Goal: Task Accomplishment & Management: Manage account settings

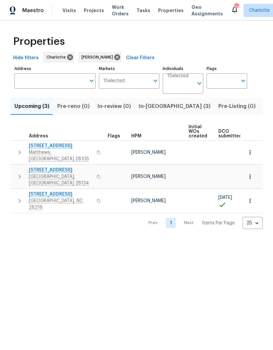
click at [18, 155] on button "button" at bounding box center [19, 153] width 13 height 20
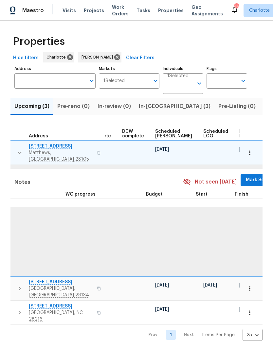
click at [246, 176] on span "Mark Seen" at bounding box center [258, 180] width 24 height 8
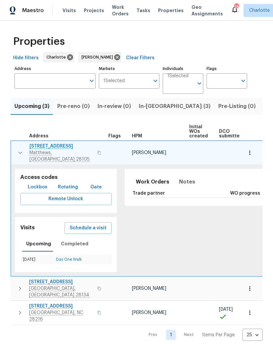
click at [16, 149] on icon "button" at bounding box center [20, 153] width 8 height 8
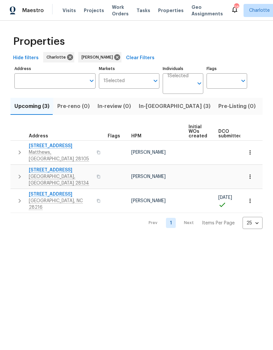
click at [14, 168] on button "button" at bounding box center [19, 177] width 13 height 20
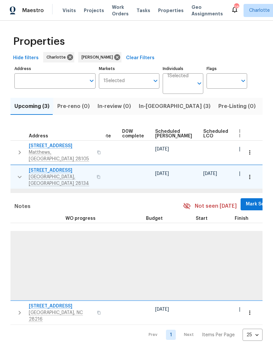
click at [246, 200] on span "Mark Seen" at bounding box center [258, 204] width 24 height 8
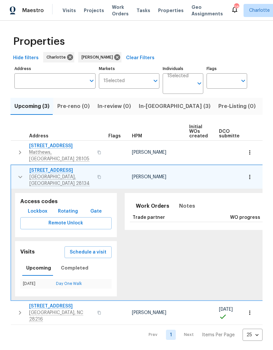
click at [11, 164] on tbody "4202 Hounds Run Dr Matthews, NC 28105 Ryan Craven 10/14/25 10/15/25 12610 Danby…" at bounding box center [230, 233] width 439 height 185
click at [14, 168] on button "button" at bounding box center [20, 177] width 13 height 20
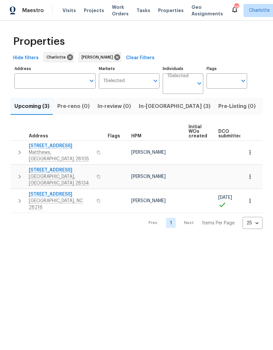
click at [18, 197] on icon "button" at bounding box center [20, 201] width 8 height 8
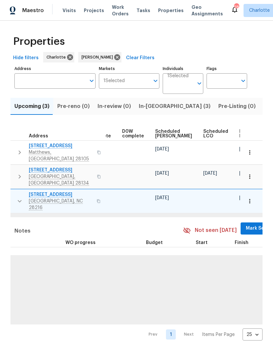
click at [246, 225] on span "Mark Seen" at bounding box center [258, 229] width 24 height 8
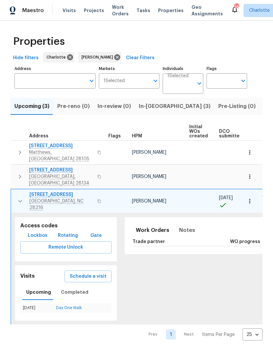
click at [19, 193] on button "button" at bounding box center [20, 202] width 13 height 20
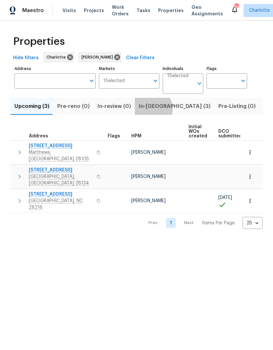
click at [148, 110] on span "In-reno (3)" at bounding box center [175, 106] width 72 height 9
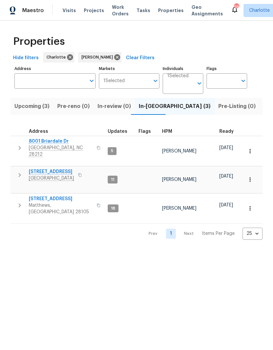
click at [14, 146] on button "button" at bounding box center [19, 148] width 13 height 20
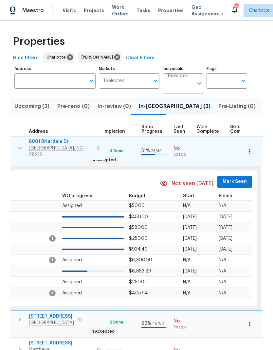
scroll to position [5, 259]
click at [228, 178] on span "Mark Seen" at bounding box center [235, 182] width 24 height 8
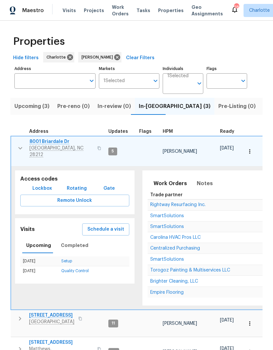
scroll to position [0, 0]
click at [17, 148] on icon "button" at bounding box center [20, 148] width 8 height 8
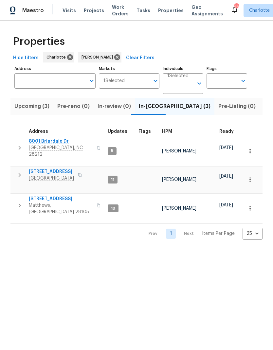
click at [13, 167] on td "947 Pecan Tree Ln Fort Mill, SC 29715" at bounding box center [57, 175] width 95 height 17
click at [18, 171] on icon "button" at bounding box center [20, 175] width 8 height 8
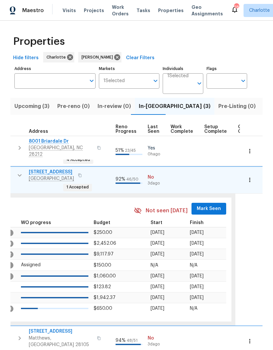
scroll to position [2, 285]
click at [196, 203] on button "Mark Seen" at bounding box center [208, 209] width 35 height 12
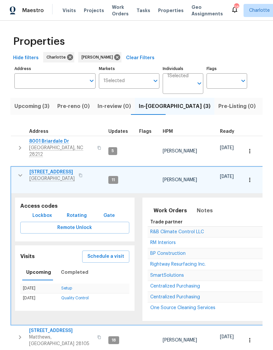
scroll to position [0, 0]
click at [18, 172] on icon "button" at bounding box center [20, 176] width 8 height 8
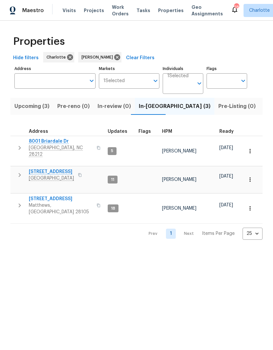
click at [20, 202] on icon "button" at bounding box center [20, 206] width 8 height 8
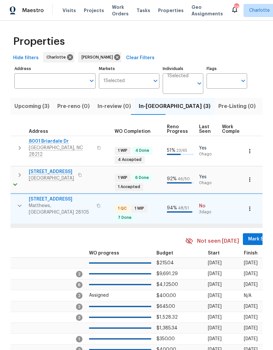
scroll to position [0, 242]
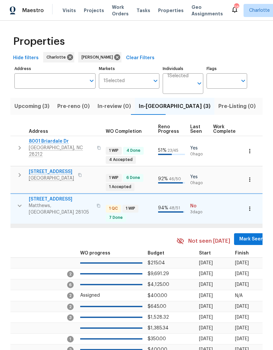
click at [240, 235] on span "Mark Seen" at bounding box center [251, 239] width 24 height 8
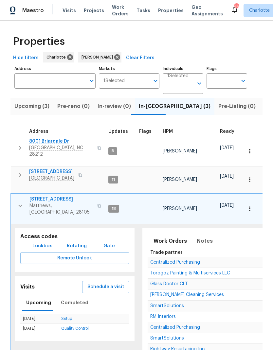
scroll to position [0, 0]
click at [17, 196] on button "button" at bounding box center [20, 206] width 13 height 20
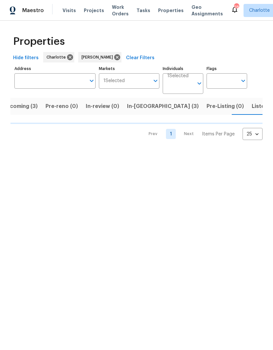
scroll to position [0, 13]
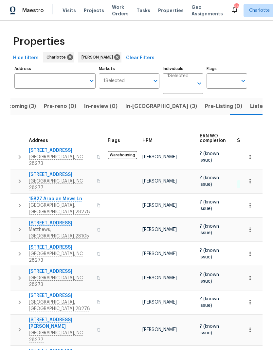
click at [16, 158] on icon "button" at bounding box center [20, 157] width 8 height 8
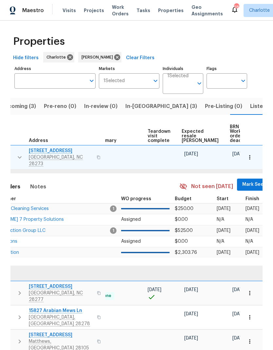
click at [242, 185] on span "Mark Seen" at bounding box center [254, 185] width 24 height 8
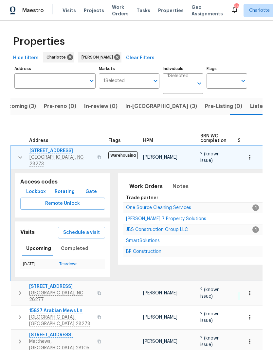
scroll to position [0, 0]
click at [15, 156] on button "button" at bounding box center [20, 158] width 13 height 20
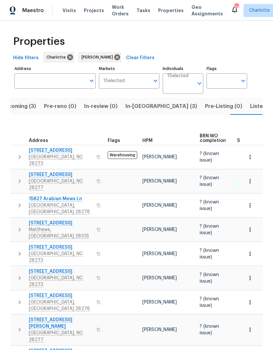
click at [16, 177] on icon "button" at bounding box center [20, 181] width 8 height 8
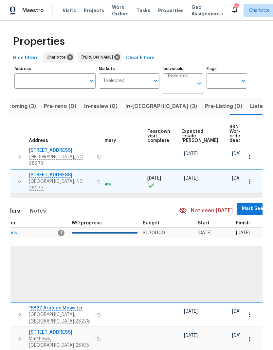
scroll to position [0, 142]
click at [242, 206] on span "Mark Seen" at bounding box center [254, 209] width 24 height 8
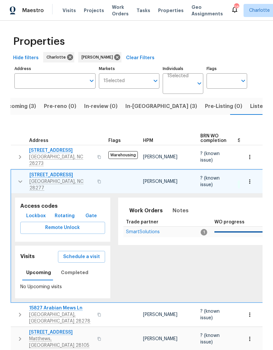
scroll to position [0, 0]
click at [17, 178] on icon "button" at bounding box center [20, 182] width 8 height 8
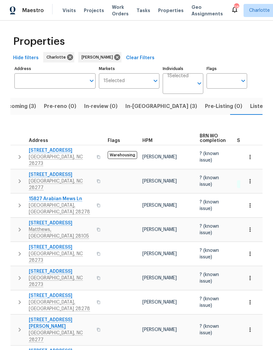
click at [18, 202] on icon "button" at bounding box center [20, 206] width 8 height 8
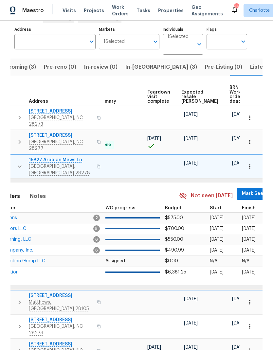
scroll to position [0, 142]
click at [243, 190] on span "Mark Seen" at bounding box center [254, 194] width 24 height 8
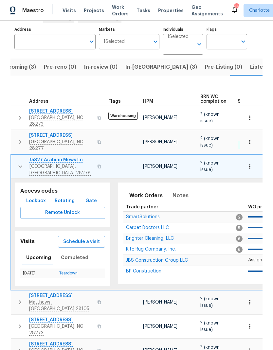
scroll to position [0, 0]
click at [20, 163] on icon "button" at bounding box center [20, 167] width 8 height 8
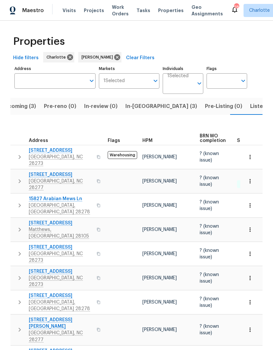
click at [22, 226] on icon "button" at bounding box center [20, 230] width 8 height 8
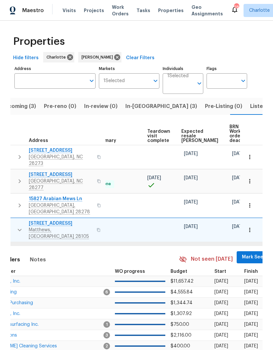
scroll to position [0, 142]
click at [242, 253] on span "Mark Seen" at bounding box center [254, 257] width 24 height 8
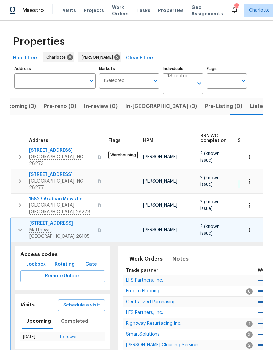
scroll to position [0, 0]
click at [19, 229] on icon "button" at bounding box center [20, 230] width 4 height 2
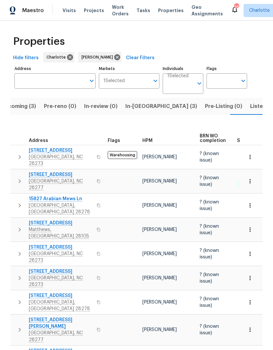
click at [22, 250] on icon "button" at bounding box center [20, 254] width 8 height 8
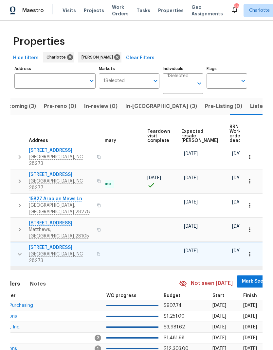
scroll to position [0, 142]
click at [242, 278] on span "Mark Seen" at bounding box center [254, 282] width 24 height 8
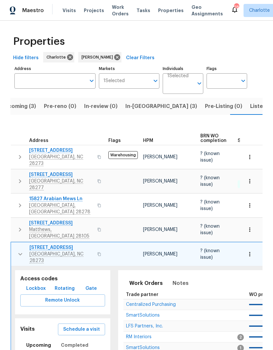
scroll to position [0, 0]
click at [24, 245] on button "button" at bounding box center [20, 255] width 13 height 20
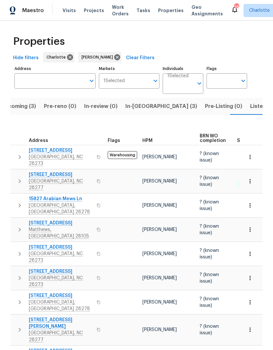
scroll to position [16, 0]
click at [20, 276] on icon "button" at bounding box center [20, 278] width 2 height 4
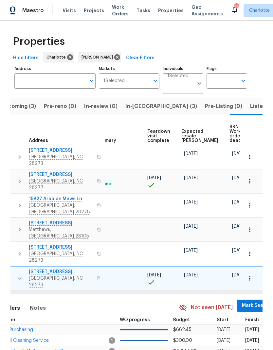
scroll to position [0, 142]
click at [242, 302] on span "Mark Seen" at bounding box center [254, 306] width 24 height 8
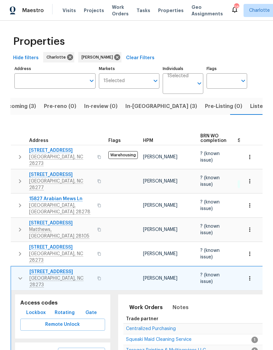
scroll to position [0, 0]
click at [21, 275] on icon "button" at bounding box center [20, 279] width 8 height 8
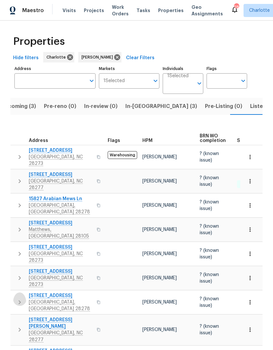
click at [18, 299] on icon "button" at bounding box center [20, 303] width 8 height 8
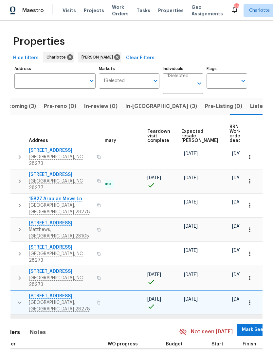
scroll to position [0, 142]
click at [242, 326] on span "Mark Seen" at bounding box center [254, 330] width 24 height 8
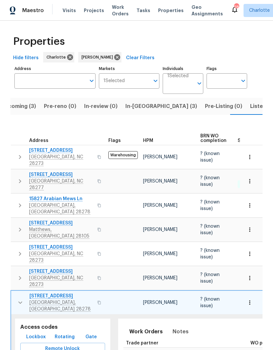
scroll to position [0, 0]
click at [20, 299] on icon "button" at bounding box center [20, 303] width 8 height 8
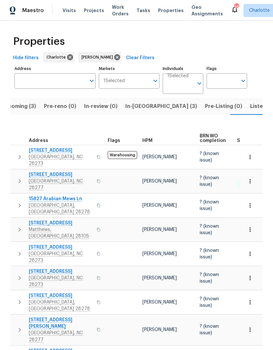
click at [21, 326] on icon "button" at bounding box center [20, 330] width 8 height 8
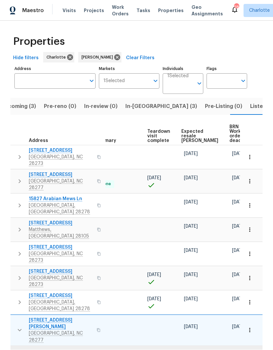
scroll to position [0, 142]
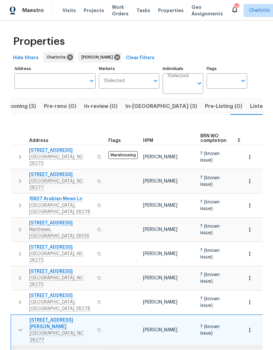
scroll to position [0, 0]
click at [20, 326] on icon "button" at bounding box center [20, 330] width 8 height 8
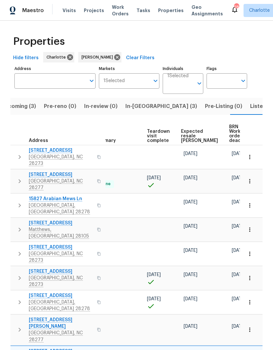
scroll to position [0, 142]
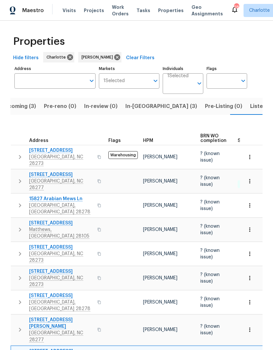
scroll to position [0, 0]
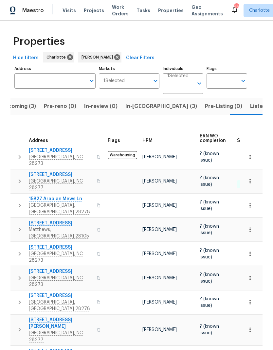
click at [144, 102] on span "In-reno (3)" at bounding box center [161, 106] width 72 height 9
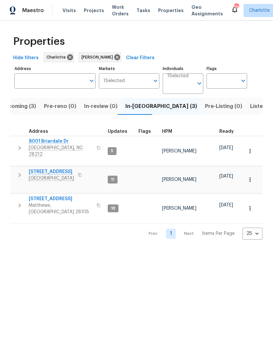
click at [13, 146] on button "button" at bounding box center [19, 148] width 13 height 20
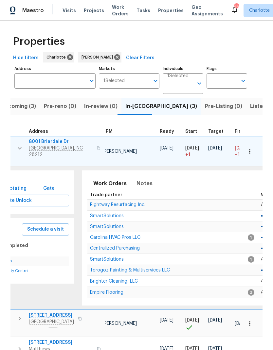
scroll to position [1, 60]
click at [117, 214] on span "SmartSolutions" at bounding box center [108, 216] width 34 height 5
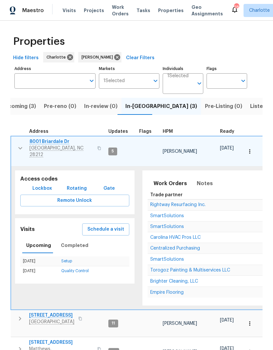
scroll to position [0, 0]
click at [16, 146] on button "button" at bounding box center [20, 149] width 13 height 20
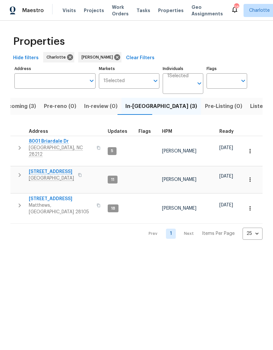
click at [250, 109] on span "Listed (23)" at bounding box center [264, 106] width 28 height 9
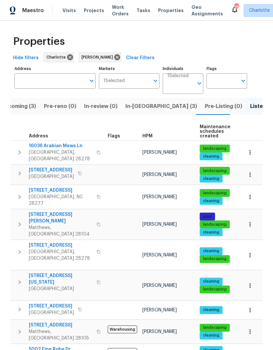
click at [16, 149] on icon "button" at bounding box center [20, 153] width 8 height 8
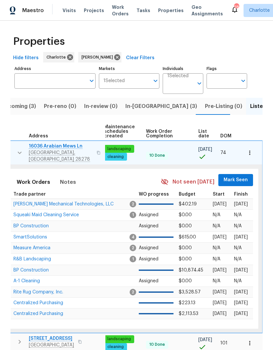
click at [242, 176] on span "Mark Seen" at bounding box center [236, 180] width 24 height 8
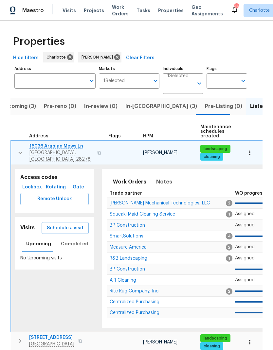
scroll to position [0, 0]
click at [16, 150] on icon "button" at bounding box center [20, 153] width 8 height 8
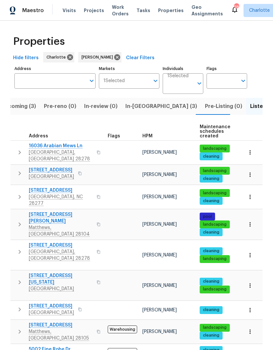
click at [17, 174] on button "button" at bounding box center [19, 173] width 13 height 13
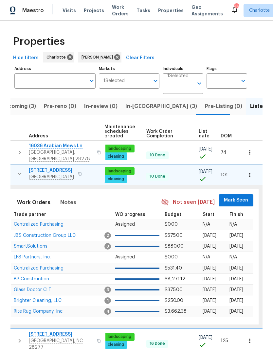
click at [235, 196] on span "Mark Seen" at bounding box center [236, 200] width 24 height 8
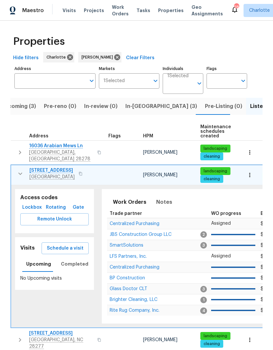
scroll to position [0, 0]
click at [17, 170] on icon "button" at bounding box center [20, 174] width 8 height 8
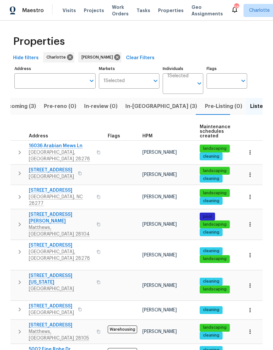
click at [18, 193] on icon "button" at bounding box center [20, 197] width 8 height 8
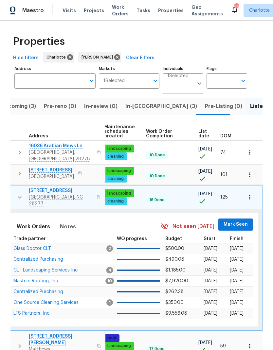
click at [238, 221] on button "Mark Seen" at bounding box center [235, 225] width 35 height 12
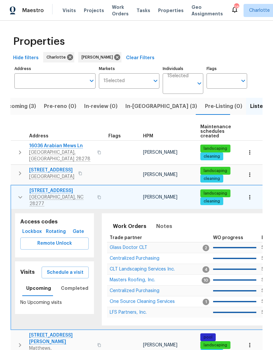
scroll to position [0, 0]
click at [19, 195] on button "button" at bounding box center [20, 198] width 13 height 20
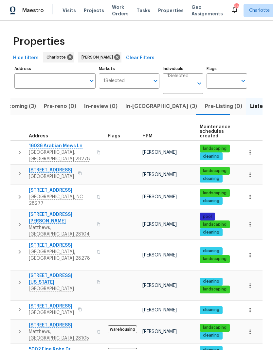
scroll to position [0, 0]
click at [22, 221] on icon "button" at bounding box center [20, 225] width 8 height 8
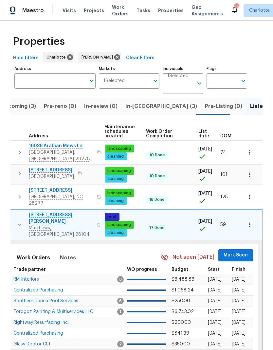
click at [236, 250] on button "Mark Seen" at bounding box center [235, 256] width 35 height 12
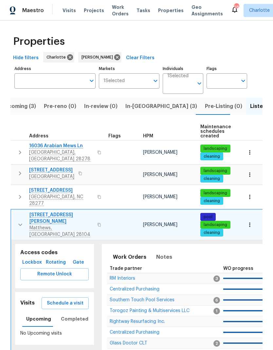
click at [21, 221] on icon "button" at bounding box center [20, 225] width 8 height 8
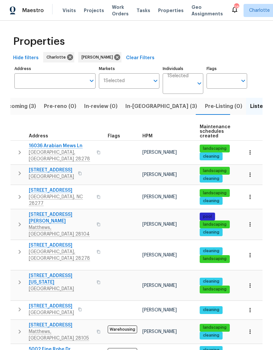
click at [18, 248] on icon "button" at bounding box center [20, 252] width 8 height 8
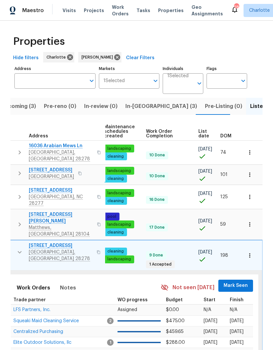
scroll to position [0, 96]
click at [239, 282] on span "Mark Seen" at bounding box center [236, 286] width 24 height 8
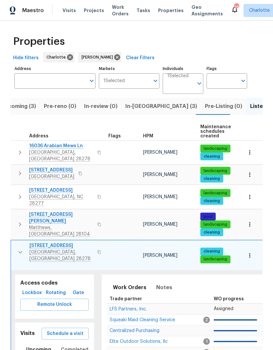
scroll to position [0, 0]
click at [21, 251] on icon "button" at bounding box center [20, 252] width 4 height 2
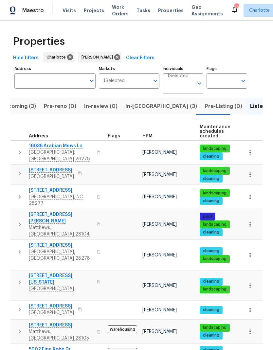
click at [19, 279] on icon "button" at bounding box center [20, 283] width 8 height 8
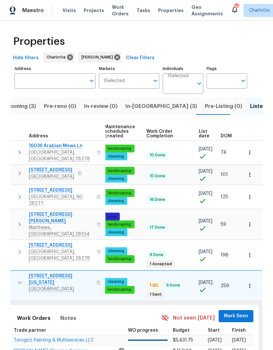
click at [235, 312] on span "Mark Seen" at bounding box center [236, 316] width 24 height 8
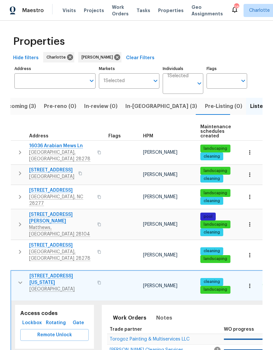
click at [18, 279] on icon "button" at bounding box center [20, 283] width 8 height 8
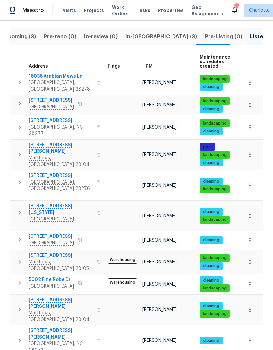
scroll to position [70, 0]
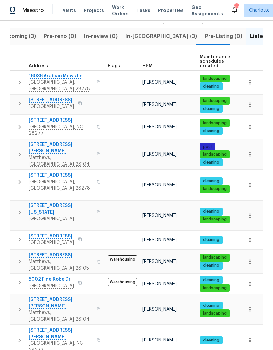
click at [15, 233] on button "button" at bounding box center [19, 239] width 13 height 13
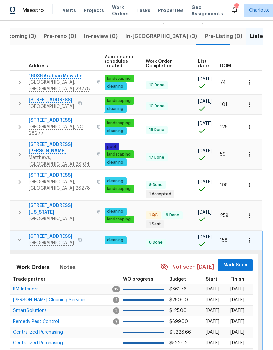
scroll to position [0, 96]
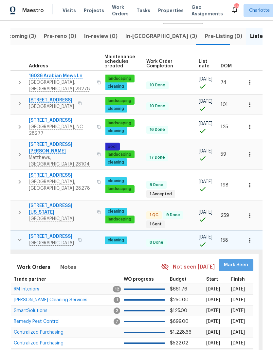
click at [238, 261] on span "Mark Seen" at bounding box center [236, 265] width 24 height 8
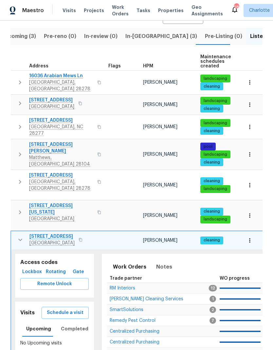
scroll to position [0, 0]
click at [19, 236] on icon "button" at bounding box center [20, 240] width 8 height 8
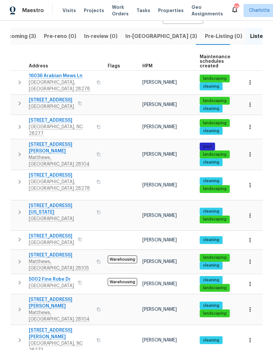
click at [20, 260] on icon "button" at bounding box center [20, 262] width 2 height 4
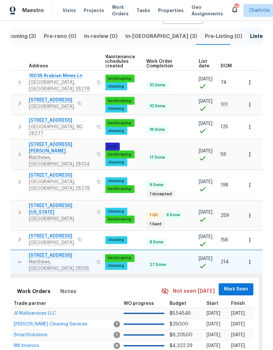
click at [240, 286] on span "Mark Seen" at bounding box center [236, 290] width 24 height 8
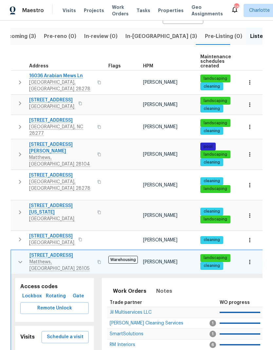
click at [16, 252] on button "button" at bounding box center [20, 262] width 13 height 20
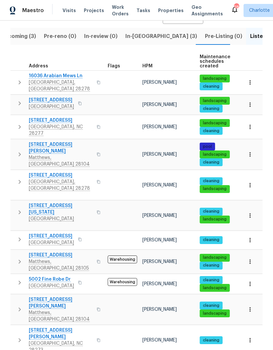
click at [16, 279] on icon "button" at bounding box center [20, 283] width 8 height 8
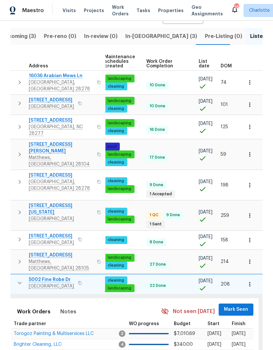
click at [234, 306] on span "Mark Seen" at bounding box center [236, 310] width 24 height 8
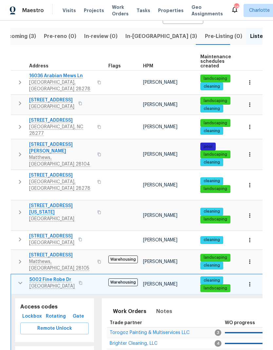
scroll to position [0, 0]
click at [19, 282] on icon "button" at bounding box center [20, 283] width 4 height 2
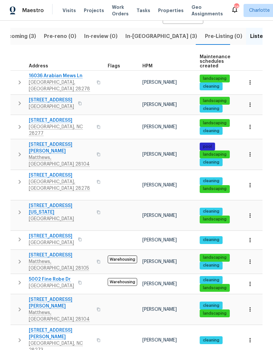
click at [17, 306] on icon "button" at bounding box center [20, 310] width 8 height 8
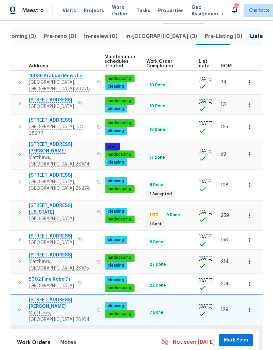
click at [235, 337] on span "Mark Seen" at bounding box center [236, 341] width 24 height 8
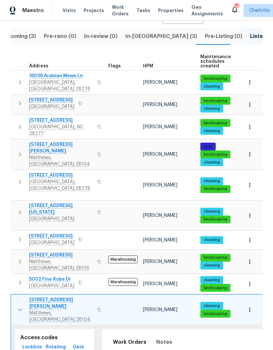
click at [21, 306] on icon "button" at bounding box center [20, 310] width 8 height 8
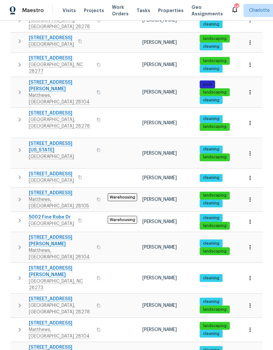
scroll to position [134, 0]
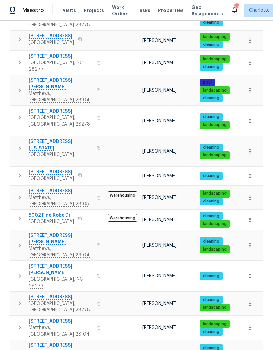
click at [20, 272] on icon "button" at bounding box center [20, 276] width 8 height 8
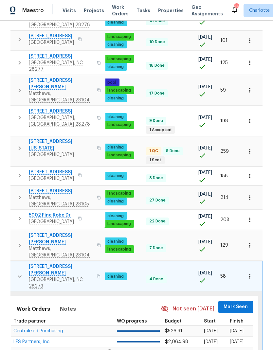
scroll to position [0, 96]
click at [242, 303] on span "Mark Seen" at bounding box center [236, 307] width 24 height 8
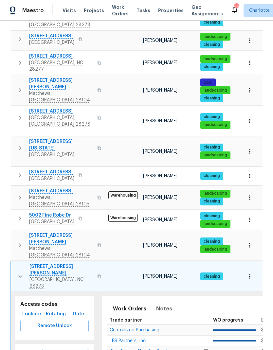
scroll to position [0, 0]
click at [19, 276] on icon "button" at bounding box center [20, 277] width 4 height 2
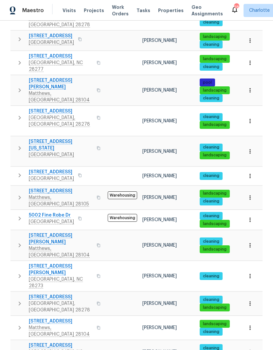
click at [16, 300] on icon "button" at bounding box center [20, 304] width 8 height 8
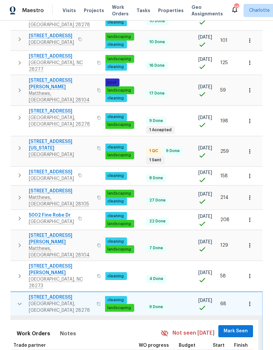
click at [235, 327] on span "Mark Seen" at bounding box center [236, 331] width 24 height 8
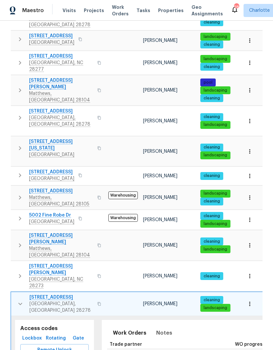
click at [18, 300] on icon "button" at bounding box center [20, 304] width 8 height 8
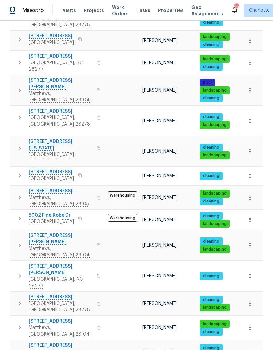
click at [20, 318] on button "button" at bounding box center [19, 328] width 13 height 20
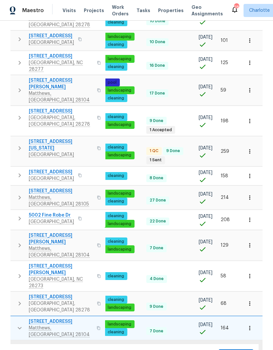
click at [237, 350] on span "Mark Seen" at bounding box center [236, 356] width 24 height 8
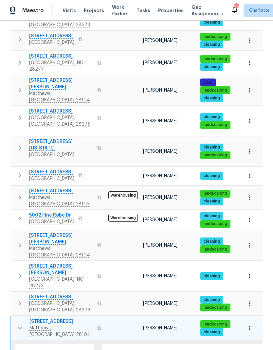
click at [20, 324] on icon "button" at bounding box center [20, 328] width 8 height 8
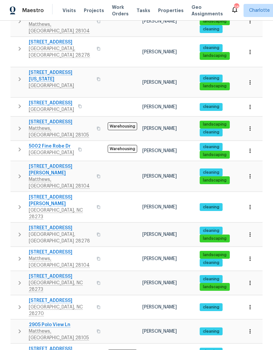
click at [18, 279] on icon "button" at bounding box center [20, 283] width 8 height 8
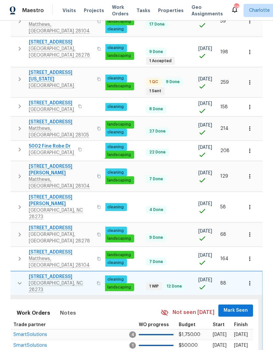
click at [232, 307] on span "Mark Seen" at bounding box center [236, 311] width 24 height 8
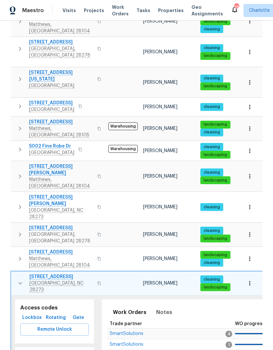
click at [19, 280] on icon "button" at bounding box center [20, 284] width 8 height 8
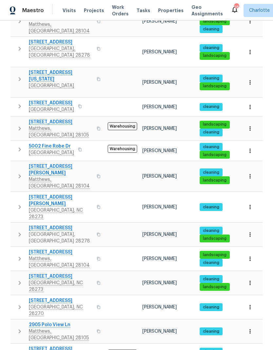
click at [18, 304] on icon "button" at bounding box center [20, 308] width 8 height 8
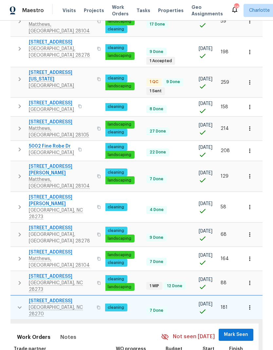
click at [235, 331] on span "Mark Seen" at bounding box center [236, 335] width 24 height 8
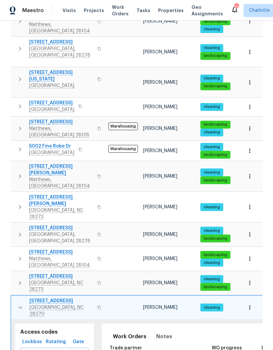
click at [19, 304] on icon "button" at bounding box center [20, 308] width 8 height 8
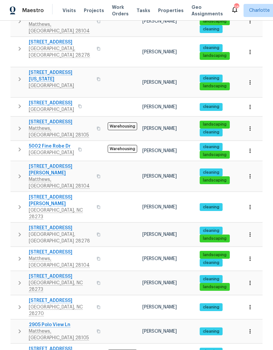
click at [19, 328] on icon "button" at bounding box center [20, 332] width 8 height 8
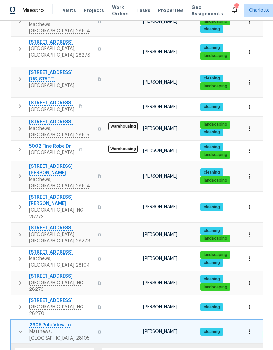
click at [19, 328] on icon "button" at bounding box center [20, 332] width 8 height 8
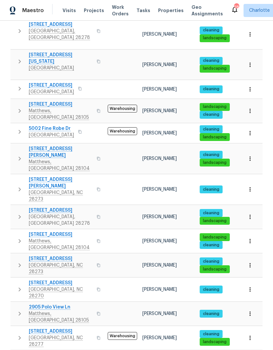
click at [19, 334] on icon "button" at bounding box center [20, 338] width 8 height 8
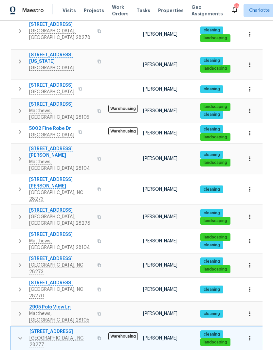
click at [22, 338] on icon "button" at bounding box center [20, 339] width 4 height 2
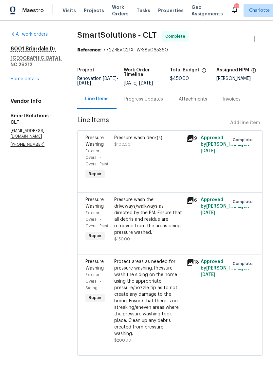
click at [156, 102] on div "Progress Updates" at bounding box center [143, 99] width 39 height 7
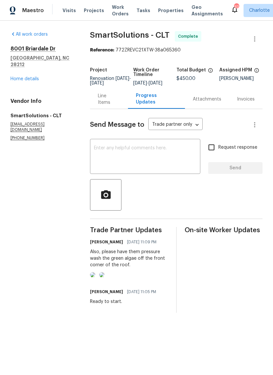
click at [158, 164] on textarea at bounding box center [145, 157] width 102 height 23
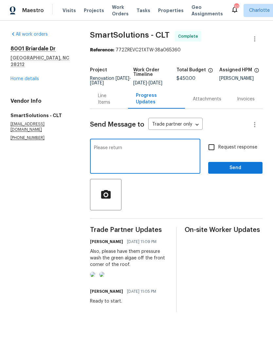
type textarea "Please"
type textarea "Please return today to pressure wash the underside of the deck so the GC can pa…"
click at [110, 211] on button "button" at bounding box center [105, 194] width 31 height 31
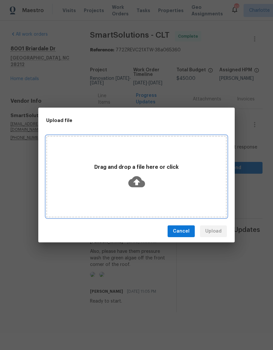
click at [139, 185] on icon at bounding box center [136, 181] width 17 height 11
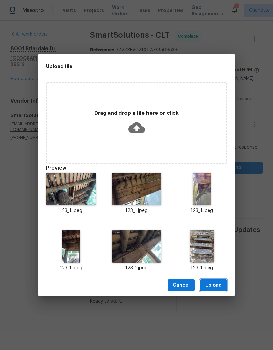
click at [217, 288] on span "Upload" at bounding box center [213, 286] width 16 height 8
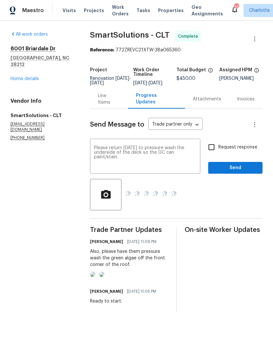
click at [212, 153] on input "Request response" at bounding box center [212, 147] width 14 height 14
checkbox input "true"
click at [236, 174] on button "Send" at bounding box center [235, 168] width 54 height 12
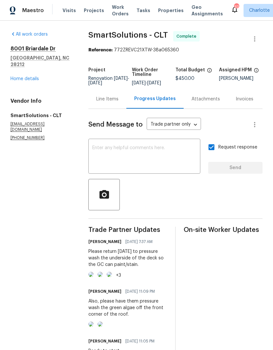
scroll to position [0, 37]
click at [116, 100] on div "Line Items" at bounding box center [107, 98] width 38 height 19
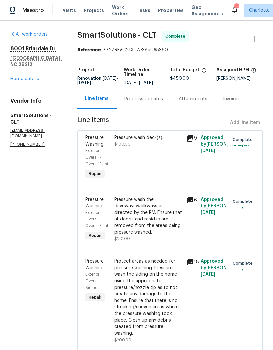
click at [167, 141] on div "Pressure wash deck(s)." at bounding box center [148, 138] width 68 height 7
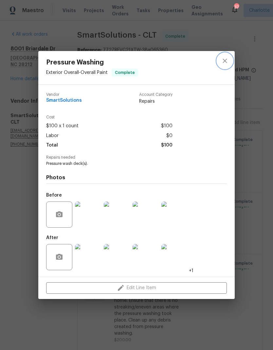
click at [225, 59] on icon "close" at bounding box center [225, 61] width 8 height 8
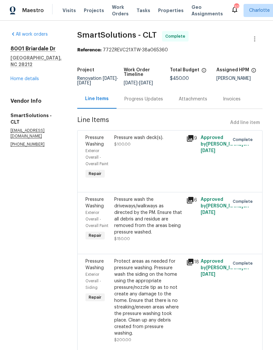
click at [144, 109] on div "Progress Updates" at bounding box center [144, 98] width 54 height 19
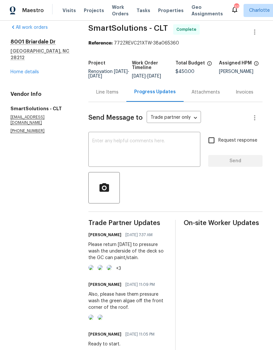
scroll to position [2, 0]
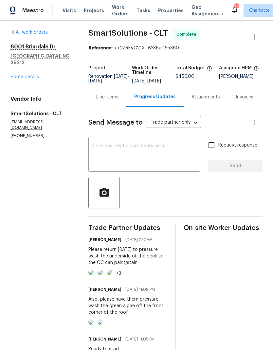
click at [32, 75] on link "Home details" at bounding box center [24, 77] width 28 height 5
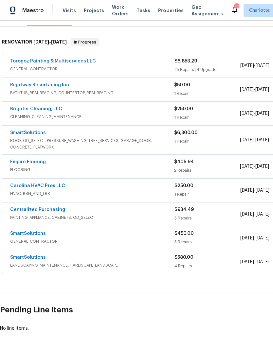
scroll to position [92, 0]
click at [15, 139] on span "ROOF, OD_SELECT, PRESSURE_WASHING, TREE_SERVICES, GARAGE_DOOR, CONCRETE_FLATWORK" at bounding box center [92, 144] width 164 height 13
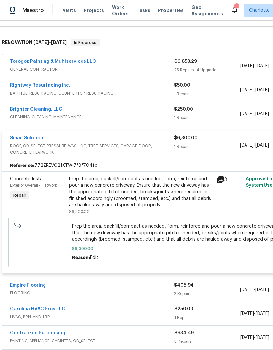
click at [16, 138] on link "SmartSolutions" at bounding box center [28, 138] width 36 height 5
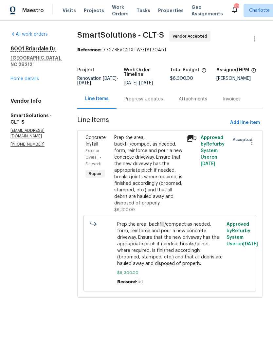
click at [156, 100] on div "Progress Updates" at bounding box center [144, 98] width 54 height 19
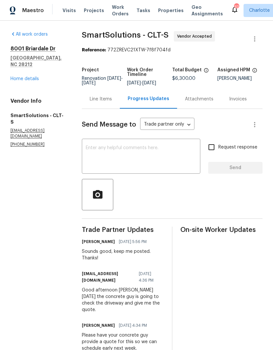
click at [162, 169] on textarea at bounding box center [141, 157] width 111 height 23
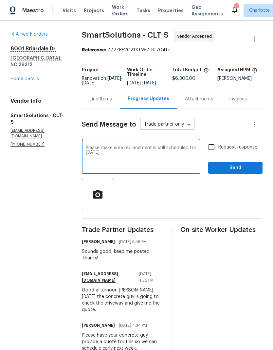
type textarea "Please make sure replacement is still scheduled for tomorrow."
click at [215, 148] on input "Request response" at bounding box center [212, 147] width 14 height 14
checkbox input "true"
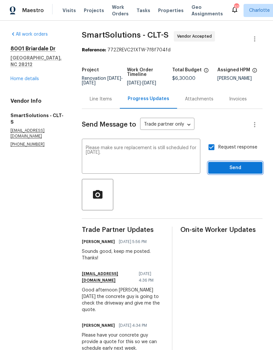
click at [235, 172] on span "Send" at bounding box center [235, 168] width 44 height 8
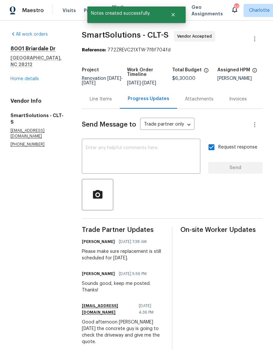
click at [42, 73] on div "8001 Briardale Dr Charlotte, NC 28212 Home details" at bounding box center [38, 64] width 56 height 37
click at [31, 77] on link "Home details" at bounding box center [24, 79] width 28 height 5
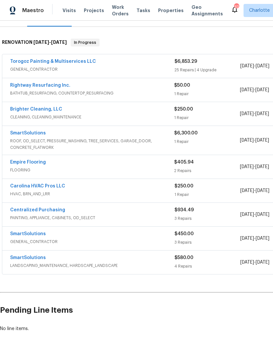
scroll to position [92, 0]
click at [16, 162] on link "Empire Flooring" at bounding box center [28, 162] width 36 height 5
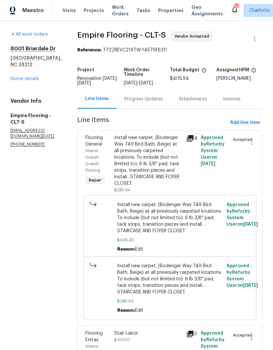
click at [160, 102] on div "Progress Updates" at bounding box center [143, 99] width 39 height 7
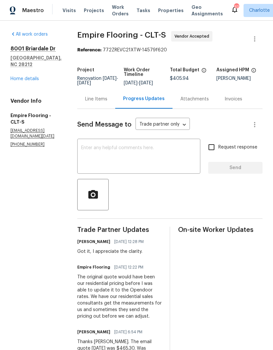
click at [162, 162] on textarea at bounding box center [138, 157] width 115 height 23
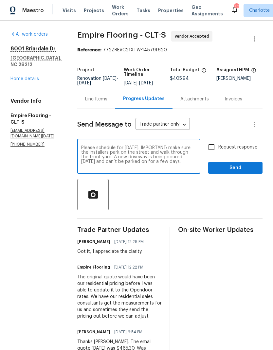
type textarea "Please schedule for Wednesday. IMPORTANT: make sure the installers park on the …"
click at [211, 154] on input "Request response" at bounding box center [212, 147] width 14 height 14
checkbox input "true"
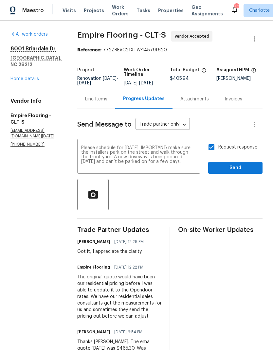
click at [165, 155] on textarea "Please schedule for Wednesday. IMPORTANT: make sure the installers park on the …" at bounding box center [138, 157] width 115 height 23
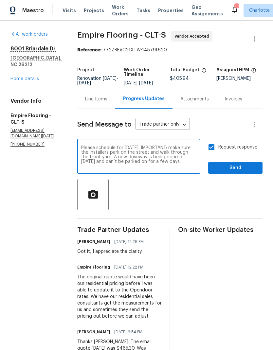
click at [165, 157] on textarea "Please schedule for Wednesday. IMPORTANT: make sure the installers park on the …" at bounding box center [138, 157] width 115 height 23
click at [153, 169] on textarea "Please schedule for Wednesday. IMPORTANT: make sure the installers park on the …" at bounding box center [138, 157] width 115 height 23
click at [165, 155] on textarea "Please schedule for Wednesday. IMPORTANT: make sure the installers park on the …" at bounding box center [138, 157] width 115 height 23
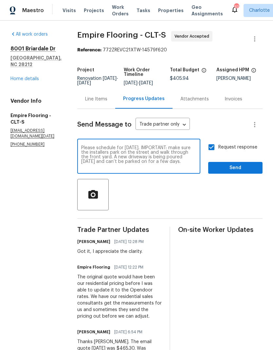
click at [146, 166] on textarea "Please schedule for Wednesday. IMPORTANT: make sure the installers park on the …" at bounding box center [138, 157] width 115 height 23
click at [167, 151] on textarea "Please schedule for Wednesday. IMPORTANT: make sure the installers park on the …" at bounding box center [138, 157] width 115 height 23
click at [251, 172] on span "Send" at bounding box center [235, 168] width 44 height 8
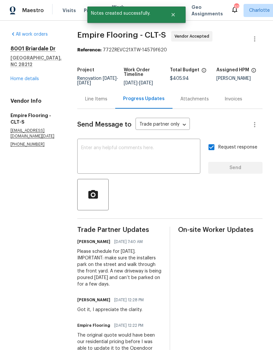
click at [29, 77] on link "Home details" at bounding box center [24, 79] width 28 height 5
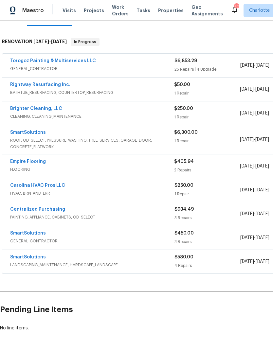
scroll to position [92, 0]
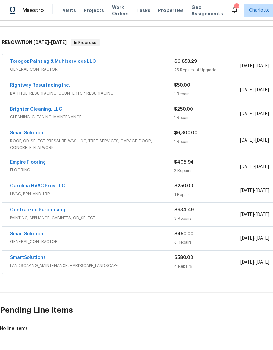
click at [47, 110] on link "Brighter Cleaning, LLC" at bounding box center [36, 109] width 52 height 5
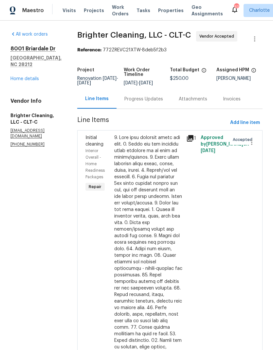
click at [142, 101] on div "Progress Updates" at bounding box center [143, 99] width 39 height 7
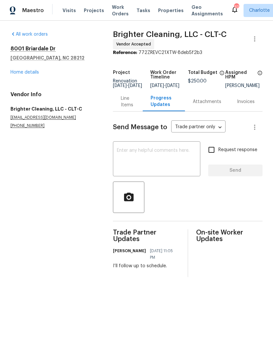
click at [141, 162] on textarea at bounding box center [157, 159] width 80 height 23
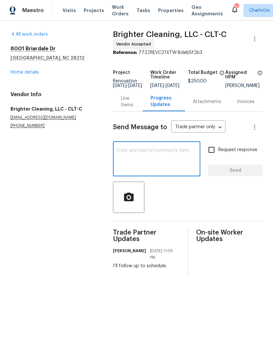
click at [126, 158] on textarea at bounding box center [157, 159] width 80 height 23
paste textarea "IMPORTANT: make sure the installers park on the street and walk through the fro…"
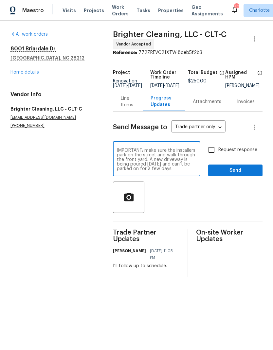
click at [117, 154] on textarea "IMPORTANT: make sure the installers park on the street and walk through the fro…" at bounding box center [157, 159] width 80 height 23
click at [189, 156] on textarea "Reschedule for Thursday morning. IMPORTANT: make sure the installers park on th…" at bounding box center [157, 159] width 80 height 23
click at [140, 155] on textarea "Reschedule for Thursday morning. IMPORTANT: make sure the installers park on th…" at bounding box center [157, 159] width 80 height 23
click at [176, 156] on textarea "Please schedule for Thursday morning. IMPORTANT: make sure the installers park …" at bounding box center [157, 159] width 80 height 23
click at [150, 163] on textarea "Please schedule for first available Thursday morning. IMPORTANT: make sure the …" at bounding box center [157, 159] width 80 height 23
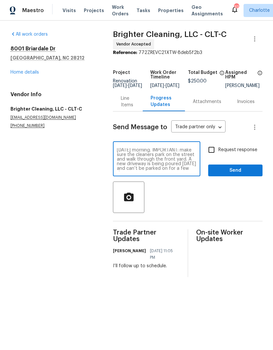
scroll to position [5, 0]
type textarea "Please schedule for first available Thursday morning. IMPORTANT: make sure the …"
click at [214, 155] on input "Request response" at bounding box center [212, 150] width 14 height 14
checkbox input "true"
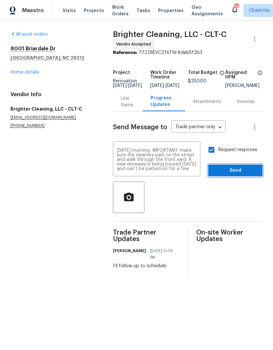
click at [252, 175] on span "Send" at bounding box center [235, 171] width 44 height 8
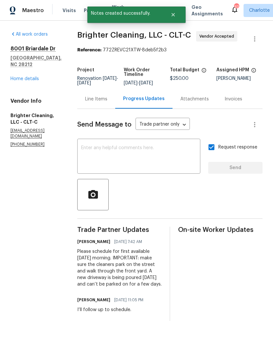
scroll to position [0, 0]
click at [14, 81] on link "Home details" at bounding box center [24, 79] width 28 height 5
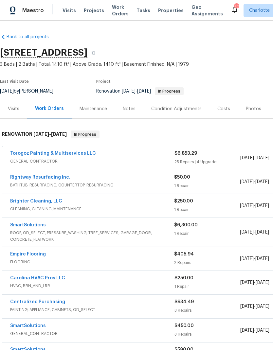
click at [19, 227] on link "SmartSolutions" at bounding box center [28, 225] width 36 height 5
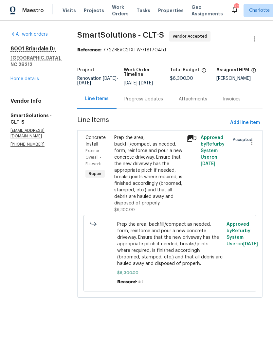
click at [21, 77] on link "Home details" at bounding box center [24, 79] width 28 height 5
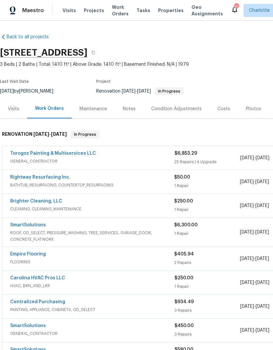
click at [131, 109] on div "Notes" at bounding box center [129, 109] width 13 height 7
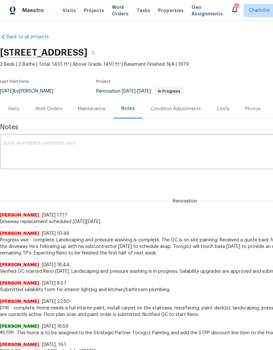
click at [117, 139] on div "x ​" at bounding box center [185, 152] width 370 height 33
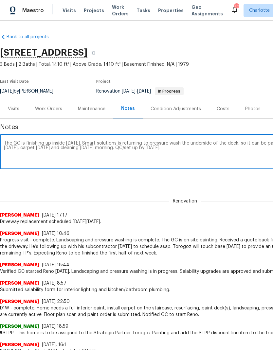
click at [151, 148] on textarea "The GC is finishing up inside today. Smart solutions is returning to pressure w…" at bounding box center [185, 152] width 362 height 23
click at [103, 145] on textarea "The GC is finishing up inside today. Smart solutions is returning to pressure w…" at bounding box center [185, 152] width 362 height 23
click at [100, 143] on textarea "The GC is finishing up inside today. Smart solutions is returning to pressure w…" at bounding box center [185, 152] width 362 height 23
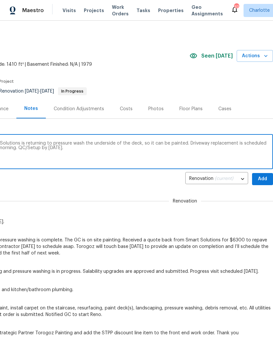
scroll to position [0, 97]
type textarea "The GC is finishing up inside today. Smart Solutions is returning to pressure w…"
click at [260, 180] on span "Add" at bounding box center [262, 179] width 10 height 8
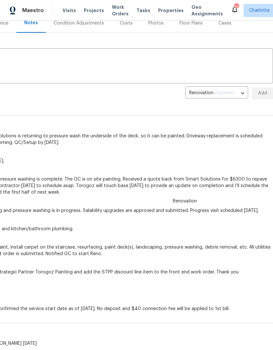
scroll to position [86, 97]
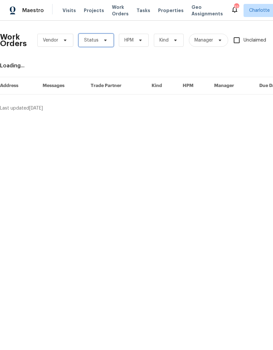
click at [103, 40] on icon at bounding box center [105, 40] width 5 height 5
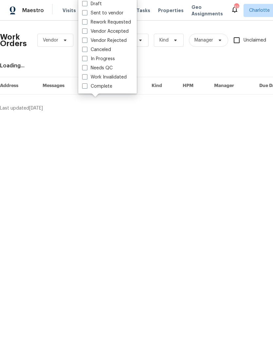
click at [111, 70] on label "Needs QC" at bounding box center [97, 68] width 30 height 7
click at [86, 69] on input "Needs QC" at bounding box center [84, 67] width 4 height 4
checkbox input "true"
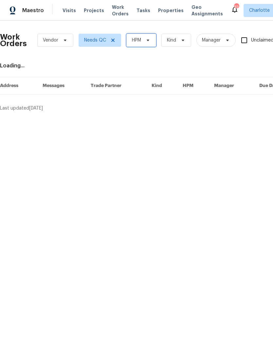
click at [142, 41] on span "HPM" at bounding box center [141, 40] width 30 height 13
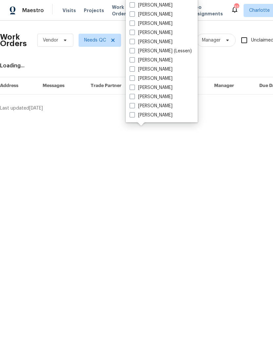
scroll to position [81, 0]
click at [158, 115] on label "[PERSON_NAME]" at bounding box center [151, 115] width 43 height 7
click at [134, 115] on input "[PERSON_NAME]" at bounding box center [132, 114] width 4 height 4
checkbox input "true"
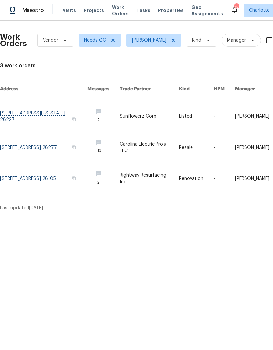
click at [26, 169] on link at bounding box center [43, 178] width 87 height 31
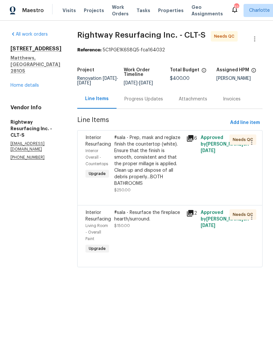
click at [176, 148] on div "#sala - Prep, mask and reglaze finish the countertop (white). Ensure that the f…" at bounding box center [148, 161] width 68 height 52
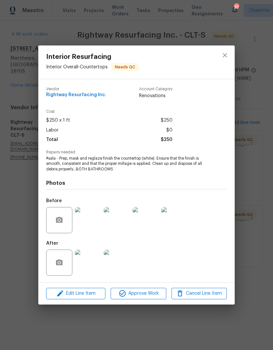
click at [96, 261] on img at bounding box center [88, 263] width 26 height 26
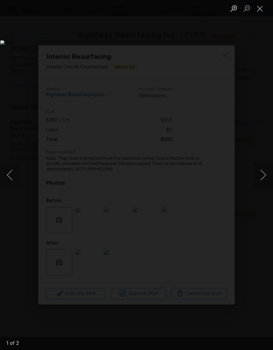
click at [261, 172] on button "Next image" at bounding box center [263, 175] width 20 height 26
click at [265, 173] on button "Next image" at bounding box center [263, 175] width 20 height 26
click at [263, 172] on button "Next image" at bounding box center [263, 175] width 20 height 26
click at [261, 171] on button "Next image" at bounding box center [263, 175] width 20 height 26
click at [259, 177] on button "Next image" at bounding box center [263, 175] width 20 height 26
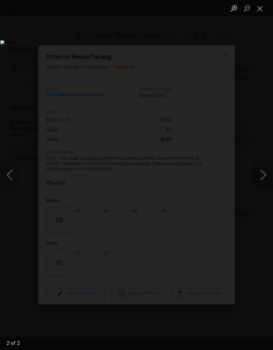
click at [261, 176] on button "Next image" at bounding box center [263, 175] width 20 height 26
click at [263, 174] on button "Next image" at bounding box center [263, 175] width 20 height 26
click at [260, 173] on button "Next image" at bounding box center [263, 175] width 20 height 26
click at [263, 174] on button "Next image" at bounding box center [263, 175] width 20 height 26
click at [262, 173] on button "Next image" at bounding box center [263, 175] width 20 height 26
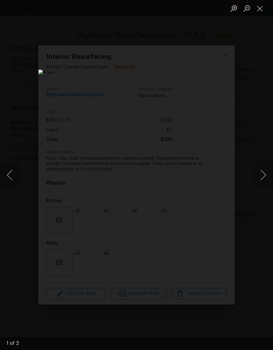
click at [266, 169] on button "Next image" at bounding box center [263, 175] width 20 height 26
click at [259, 13] on button "Close lightbox" at bounding box center [259, 8] width 13 height 11
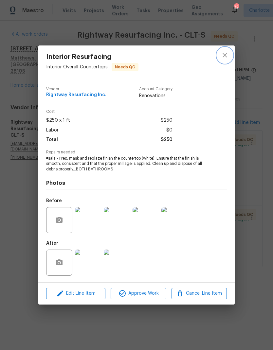
click at [225, 56] on icon "close" at bounding box center [225, 55] width 8 height 8
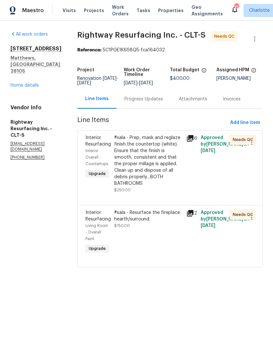
click at [180, 217] on div "#sala - Resurface the fireplace hearth/surround." at bounding box center [148, 216] width 68 height 13
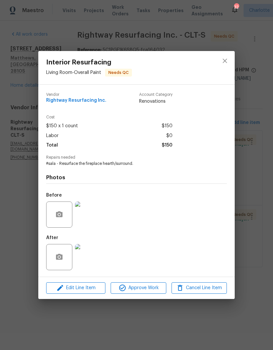
click at [95, 254] on img at bounding box center [88, 257] width 26 height 26
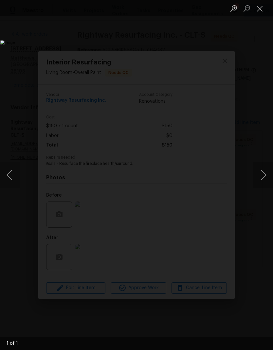
click at [211, 192] on img "Lightbox" at bounding box center [105, 174] width 210 height 269
click at [264, 182] on button "Next image" at bounding box center [263, 175] width 20 height 26
click at [253, 13] on button "Close lightbox" at bounding box center [259, 8] width 13 height 11
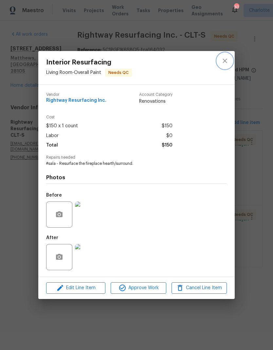
click at [232, 59] on button "close" at bounding box center [225, 61] width 16 height 16
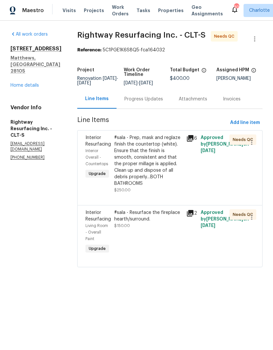
click at [168, 143] on div "#sala - Prep, mask and reglaze finish the countertop (white). Ensure that the f…" at bounding box center [148, 161] width 68 height 52
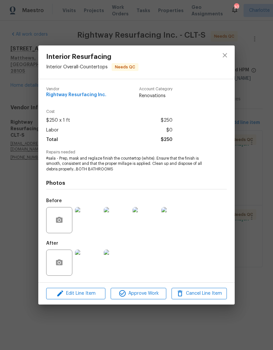
click at [95, 266] on img at bounding box center [88, 263] width 26 height 26
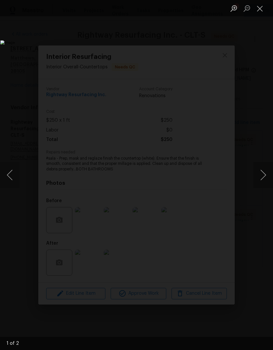
click at [261, 178] on button "Next image" at bounding box center [263, 175] width 20 height 26
click at [258, 14] on button "Close lightbox" at bounding box center [259, 8] width 13 height 11
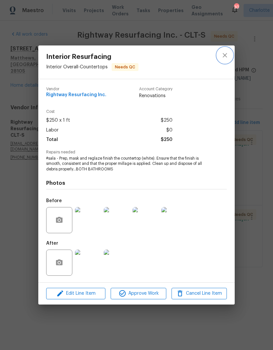
click at [226, 55] on icon "close" at bounding box center [225, 55] width 8 height 8
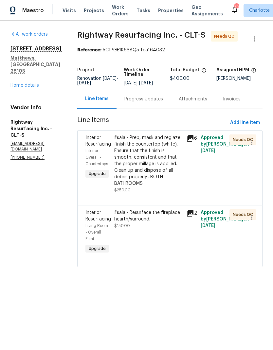
click at [170, 156] on div "#sala - Prep, mask and reglaze finish the countertop (white). Ensure that the f…" at bounding box center [148, 161] width 68 height 52
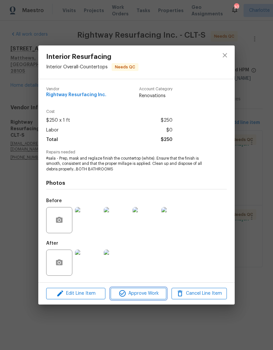
click at [148, 299] on button "Approve Work" at bounding box center [138, 293] width 55 height 11
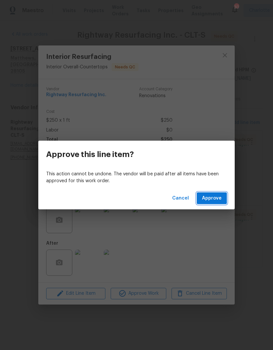
click at [209, 197] on span "Approve" at bounding box center [212, 199] width 20 height 8
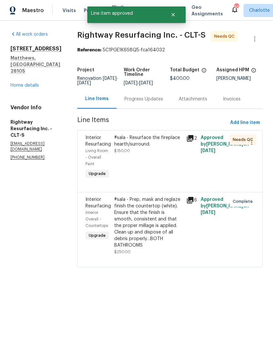
click at [175, 145] on div "#sala - Resurface the fireplace hearth/surround." at bounding box center [148, 141] width 68 height 13
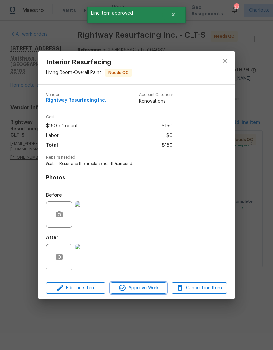
click at [157, 289] on span "Approve Work" at bounding box center [138, 288] width 51 height 8
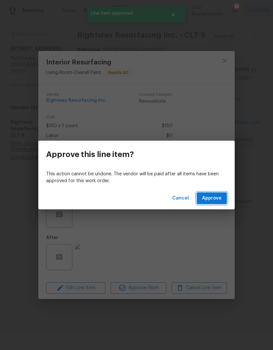
click at [221, 193] on button "Approve" at bounding box center [212, 199] width 30 height 12
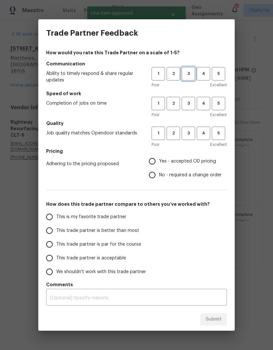
click at [192, 75] on span "3" at bounding box center [188, 74] width 12 height 8
click at [191, 104] on span "3" at bounding box center [188, 104] width 12 height 8
click at [192, 129] on button "3" at bounding box center [188, 133] width 13 height 13
click at [154, 160] on input "Yes - accepted OD pricing" at bounding box center [152, 162] width 14 height 14
radio input "true"
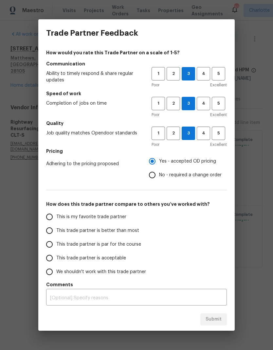
click at [48, 232] on input "This trade partner is better than most" at bounding box center [50, 231] width 14 height 14
click at [220, 323] on span "Submit" at bounding box center [214, 320] width 16 height 8
radio input "true"
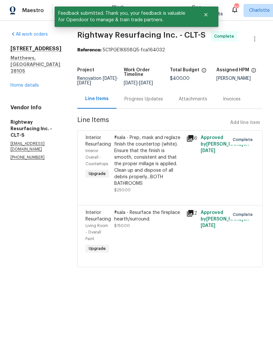
click at [16, 83] on link "Home details" at bounding box center [24, 85] width 28 height 5
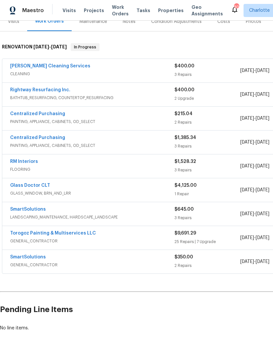
scroll to position [87, 0]
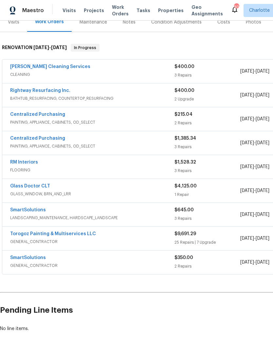
click at [17, 235] on link "Torogoz Painting & Multiservices LLC" at bounding box center [53, 234] width 86 height 5
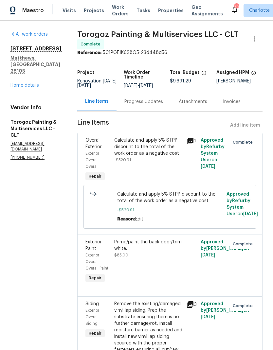
click at [18, 83] on link "Home details" at bounding box center [24, 85] width 28 height 5
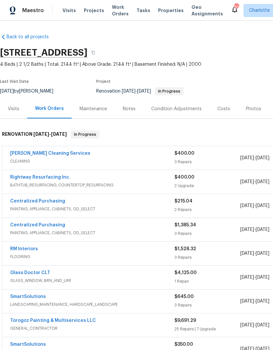
click at [115, 13] on span "Work Orders" at bounding box center [120, 10] width 17 height 13
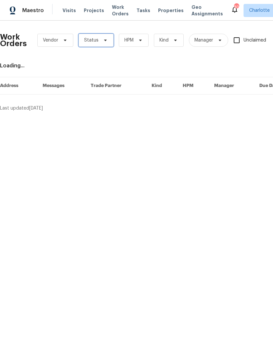
click at [104, 40] on icon at bounding box center [105, 41] width 3 height 2
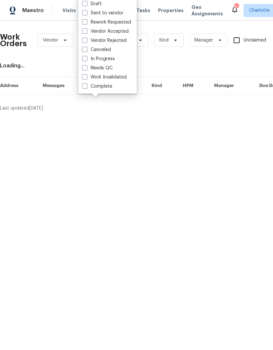
click at [112, 68] on label "Needs QC" at bounding box center [97, 68] width 30 height 7
click at [86, 68] on input "Needs QC" at bounding box center [84, 67] width 4 height 4
checkbox input "true"
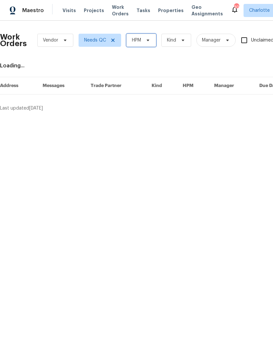
click at [147, 46] on span "HPM" at bounding box center [141, 40] width 30 height 13
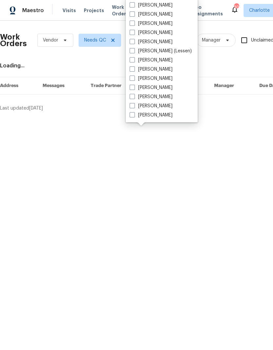
scroll to position [81, 0]
click at [161, 118] on label "[PERSON_NAME]" at bounding box center [151, 115] width 43 height 7
click at [134, 116] on input "[PERSON_NAME]" at bounding box center [132, 114] width 4 height 4
checkbox input "true"
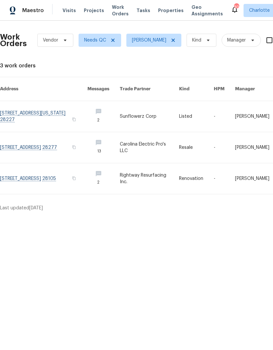
click at [67, 103] on link at bounding box center [43, 116] width 87 height 31
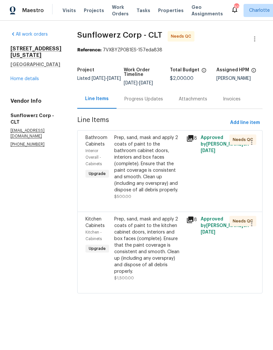
click at [159, 232] on div "Prep, sand, mask and apply 2 coats of paint to the kitchen cabinet doors, inter…" at bounding box center [148, 245] width 68 height 59
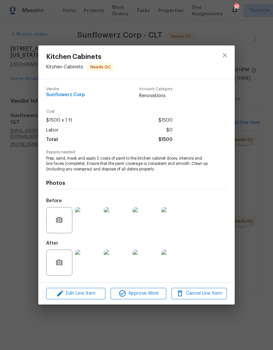
click at [88, 261] on img at bounding box center [88, 263] width 26 height 26
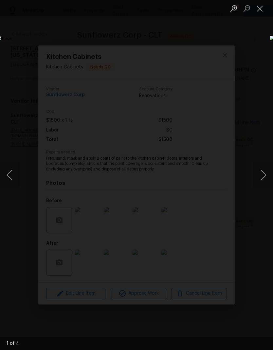
click at [264, 176] on button "Next image" at bounding box center [263, 175] width 20 height 26
click at [257, 185] on button "Next image" at bounding box center [263, 175] width 20 height 26
click at [260, 182] on button "Next image" at bounding box center [263, 175] width 20 height 26
click at [262, 185] on button "Next image" at bounding box center [263, 175] width 20 height 26
click at [256, 183] on button "Next image" at bounding box center [263, 175] width 20 height 26
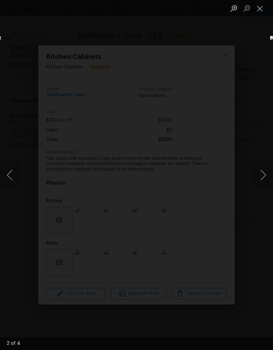
click at [258, 183] on button "Next image" at bounding box center [263, 175] width 20 height 26
click at [261, 180] on button "Next image" at bounding box center [263, 175] width 20 height 26
click at [261, 183] on button "Next image" at bounding box center [263, 175] width 20 height 26
click at [263, 179] on button "Next image" at bounding box center [263, 175] width 20 height 26
click at [260, 182] on button "Next image" at bounding box center [263, 175] width 20 height 26
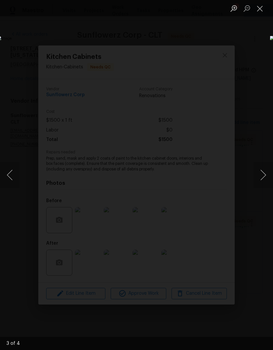
click at [260, 182] on button "Next image" at bounding box center [263, 175] width 20 height 26
click at [260, 183] on button "Next image" at bounding box center [263, 175] width 20 height 26
click at [259, 183] on button "Next image" at bounding box center [263, 175] width 20 height 26
click at [260, 182] on button "Next image" at bounding box center [263, 175] width 20 height 26
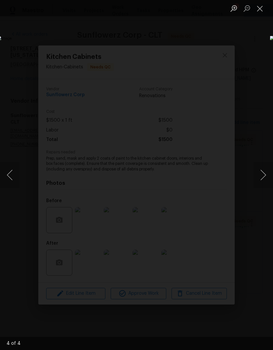
click at [258, 6] on button "Close lightbox" at bounding box center [259, 8] width 13 height 11
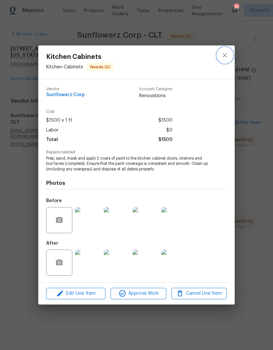
click at [221, 54] on icon "close" at bounding box center [225, 55] width 8 height 8
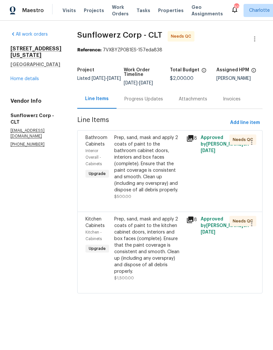
click at [171, 240] on div "Prep, sand, mask and apply 2 coats of paint to the kitchen cabinet doors, inter…" at bounding box center [148, 245] width 68 height 59
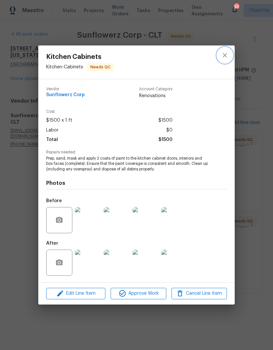
click at [225, 60] on button "close" at bounding box center [225, 55] width 16 height 16
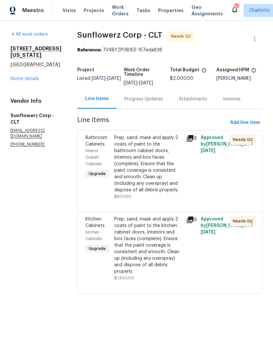
click at [121, 155] on div "Prep, sand, mask and apply 2 coats of paint to the bathroom cabinet doors, inte…" at bounding box center [148, 164] width 68 height 59
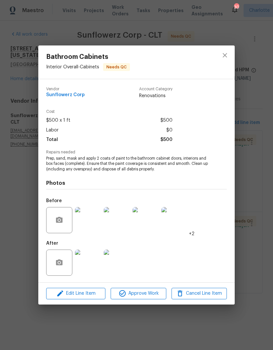
click at [82, 268] on img at bounding box center [88, 263] width 26 height 26
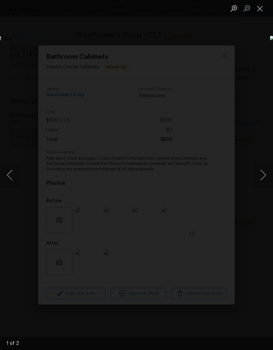
click at [263, 179] on button "Next image" at bounding box center [263, 175] width 20 height 26
click at [261, 182] on button "Next image" at bounding box center [263, 175] width 20 height 26
click at [262, 181] on button "Next image" at bounding box center [263, 175] width 20 height 26
click at [260, 180] on button "Next image" at bounding box center [263, 175] width 20 height 26
click at [260, 181] on button "Next image" at bounding box center [263, 175] width 20 height 26
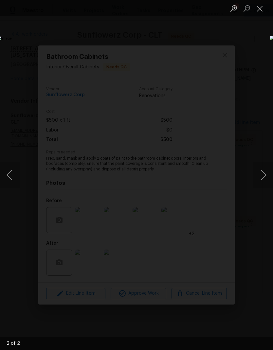
click at [262, 177] on button "Next image" at bounding box center [263, 175] width 20 height 26
click at [264, 180] on button "Next image" at bounding box center [263, 175] width 20 height 26
click at [263, 179] on button "Next image" at bounding box center [263, 175] width 20 height 26
click at [264, 179] on button "Next image" at bounding box center [263, 175] width 20 height 26
click at [263, 182] on button "Next image" at bounding box center [263, 175] width 20 height 26
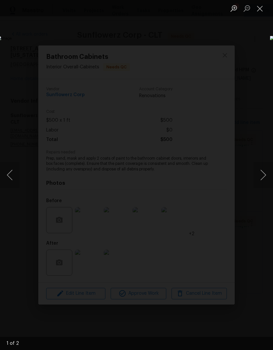
click at [262, 181] on button "Next image" at bounding box center [263, 175] width 20 height 26
click at [263, 177] on button "Next image" at bounding box center [263, 175] width 20 height 26
click at [261, 178] on button "Next image" at bounding box center [263, 175] width 20 height 26
click at [261, 177] on button "Next image" at bounding box center [263, 175] width 20 height 26
click at [208, 70] on div "Lightbox" at bounding box center [136, 175] width 273 height 350
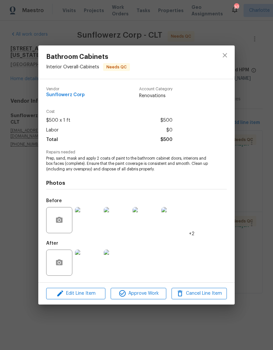
click at [84, 223] on img at bounding box center [88, 220] width 26 height 26
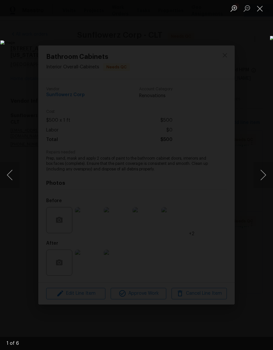
click at [260, 175] on button "Next image" at bounding box center [263, 175] width 20 height 26
click at [263, 178] on button "Next image" at bounding box center [263, 175] width 20 height 26
click at [264, 180] on button "Next image" at bounding box center [263, 175] width 20 height 26
click at [13, 183] on button "Previous image" at bounding box center [10, 175] width 20 height 26
click at [18, 173] on button "Previous image" at bounding box center [10, 175] width 20 height 26
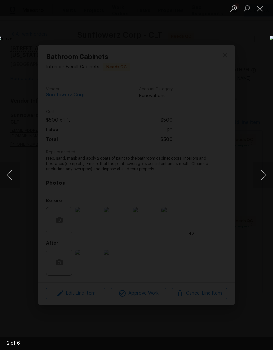
click at [264, 181] on button "Next image" at bounding box center [263, 175] width 20 height 26
click at [263, 181] on button "Next image" at bounding box center [263, 175] width 20 height 26
click at [264, 181] on button "Next image" at bounding box center [263, 175] width 20 height 26
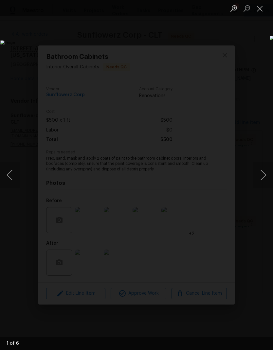
click at [264, 181] on button "Next image" at bounding box center [263, 175] width 20 height 26
click at [15, 165] on button "Previous image" at bounding box center [10, 175] width 20 height 26
click at [259, 11] on button "Close lightbox" at bounding box center [259, 8] width 13 height 11
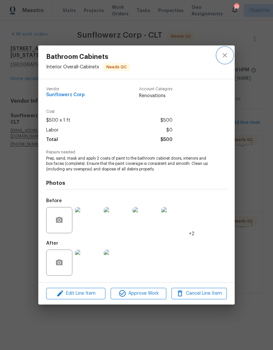
click at [226, 58] on icon "close" at bounding box center [225, 55] width 8 height 8
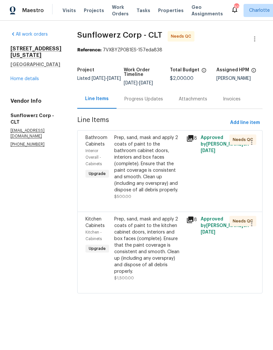
click at [147, 103] on div "Progress Updates" at bounding box center [144, 98] width 54 height 19
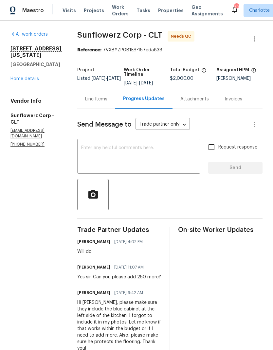
click at [144, 158] on textarea at bounding box center [138, 157] width 115 height 23
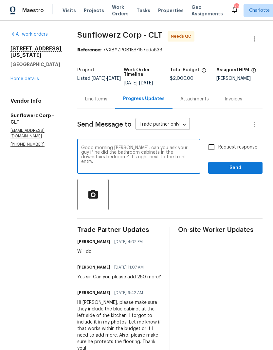
click at [123, 153] on textarea "Good morning Sol, can you ask your guy if he did the bathroom cabinets in the d…" at bounding box center [138, 157] width 115 height 23
type textarea "Good morning Sol, can you ask your guy if he did the bathroom cabinets located …"
click at [213, 148] on input "Request response" at bounding box center [212, 147] width 14 height 14
checkbox input "true"
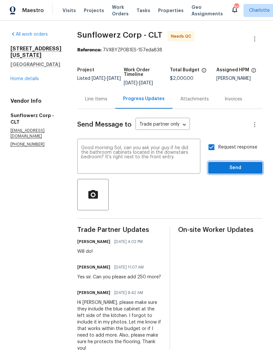
click at [242, 168] on span "Send" at bounding box center [235, 168] width 44 height 8
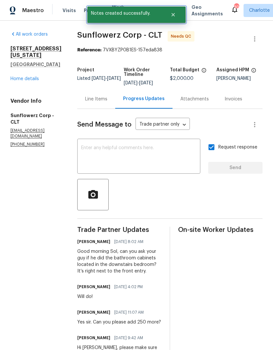
click at [174, 17] on button "Close" at bounding box center [173, 14] width 22 height 13
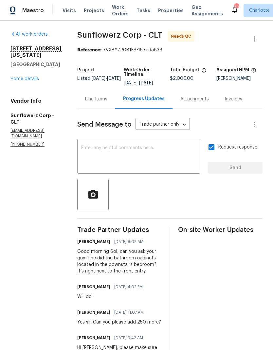
click at [119, 9] on span "Work Orders" at bounding box center [120, 10] width 17 height 13
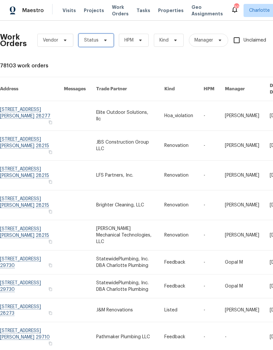
click at [105, 45] on span "Status" at bounding box center [96, 40] width 35 height 13
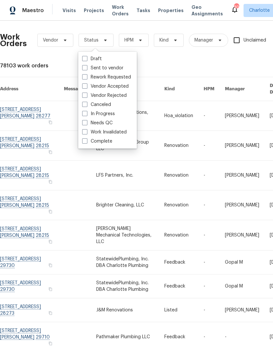
click at [107, 123] on label "Needs QC" at bounding box center [97, 123] width 30 height 7
click at [86, 123] on input "Needs QC" at bounding box center [84, 122] width 4 height 4
checkbox input "true"
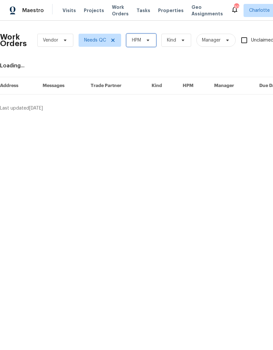
click at [145, 44] on span "HPM" at bounding box center [141, 40] width 30 height 13
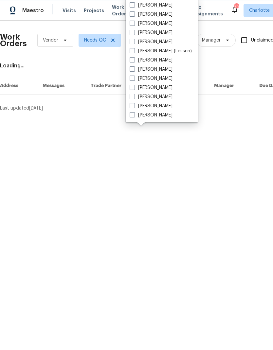
scroll to position [81, 0]
click at [155, 118] on label "[PERSON_NAME]" at bounding box center [151, 115] width 43 height 7
click at [134, 116] on input "[PERSON_NAME]" at bounding box center [132, 114] width 4 height 4
checkbox input "true"
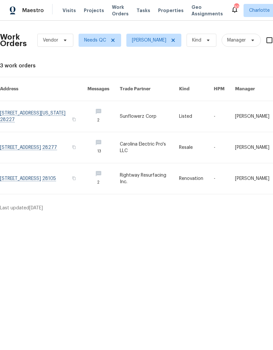
click at [23, 139] on link at bounding box center [43, 147] width 87 height 31
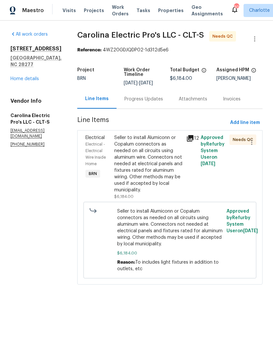
click at [36, 21] on div "All work orders 3143 Windbluff Dr Charlotte, NC 28277 Home details Vendor Info …" at bounding box center [136, 162] width 273 height 283
click at [30, 8] on span "Maestro" at bounding box center [33, 10] width 22 height 7
